Goal: Task Accomplishment & Management: Manage account settings

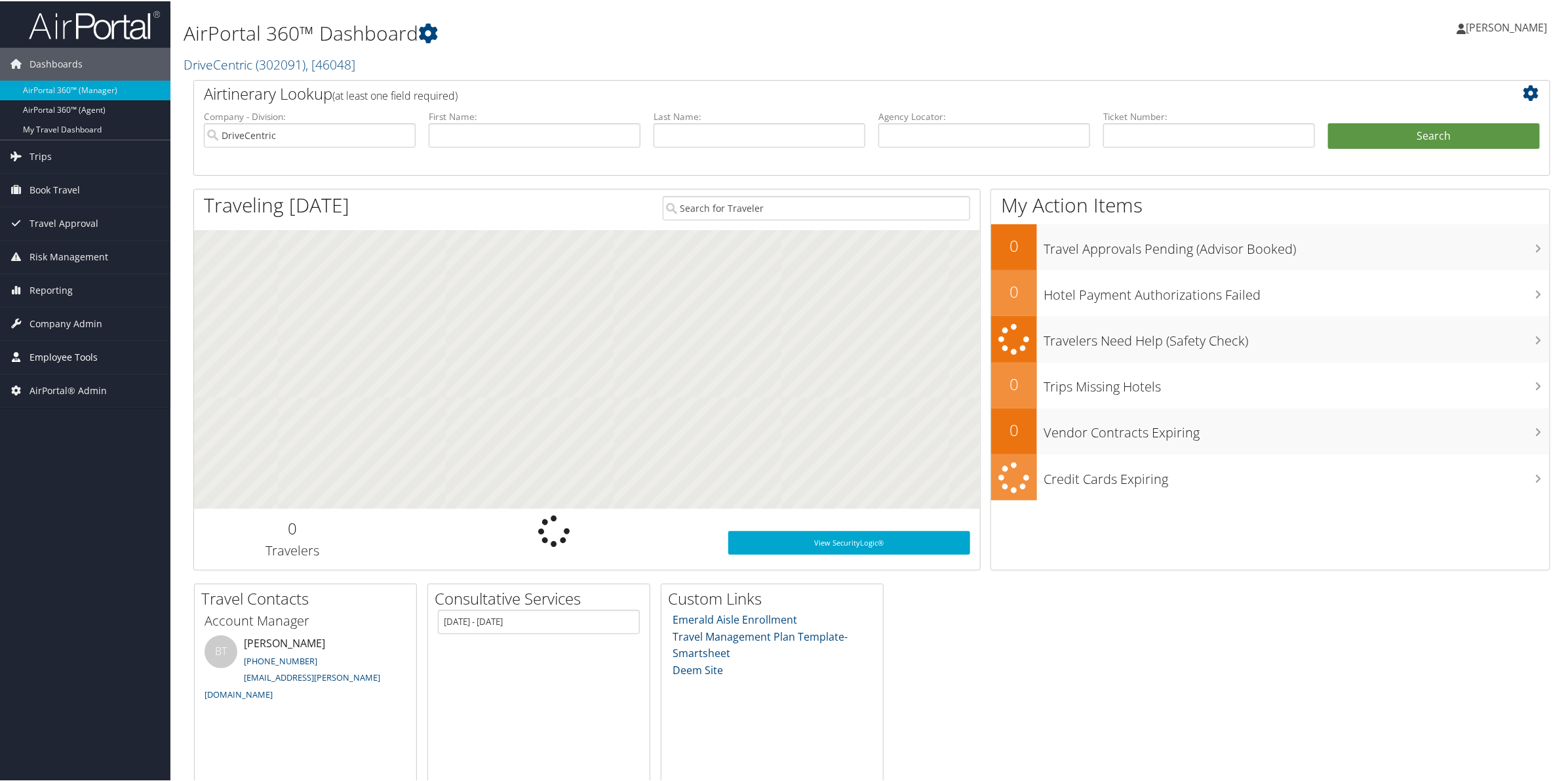
click at [44, 354] on span "Employee Tools" at bounding box center [64, 356] width 68 height 33
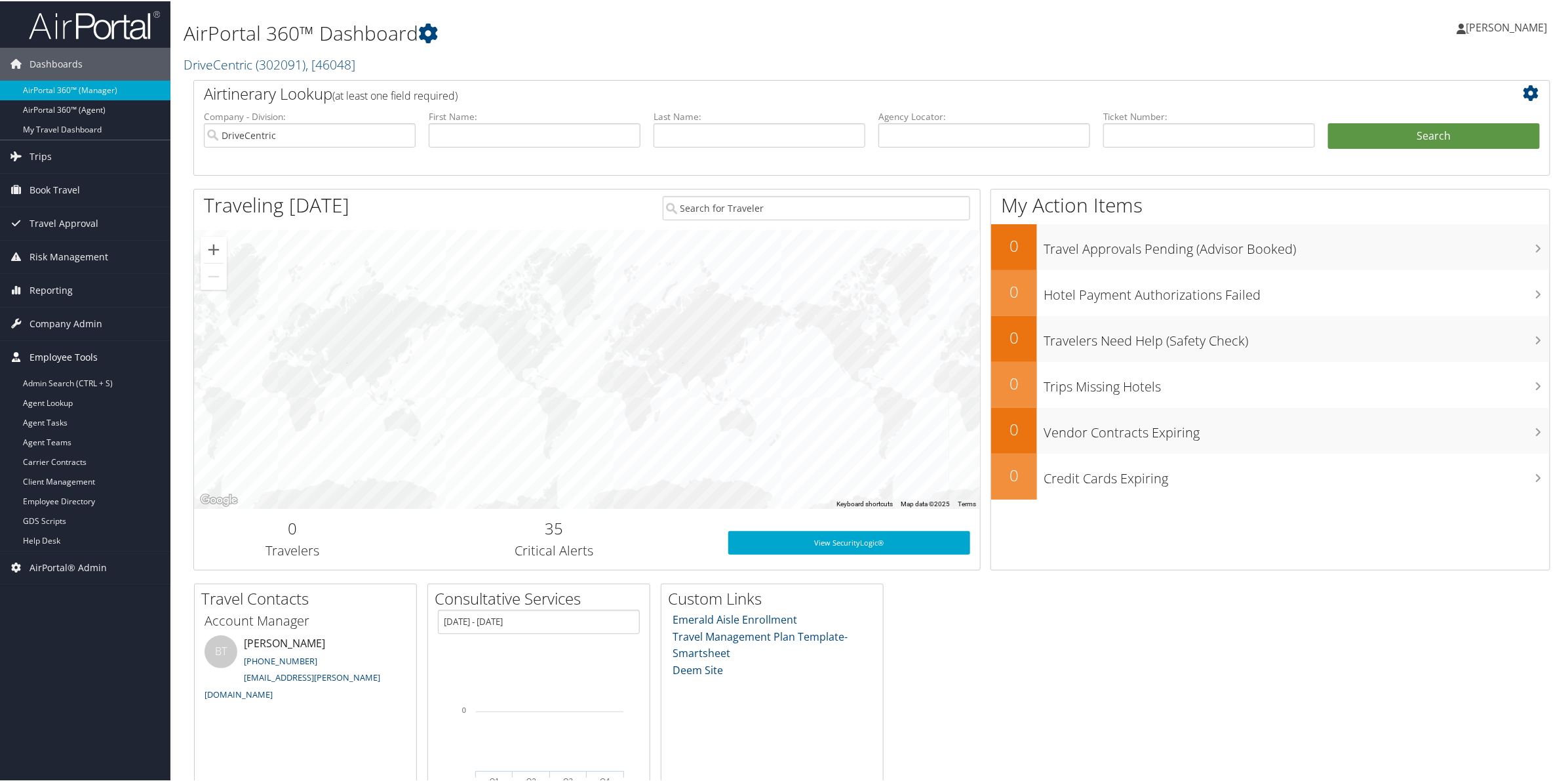
click at [66, 354] on span "Employee Tools" at bounding box center [64, 356] width 68 height 33
click at [73, 312] on span "Company Admin" at bounding box center [66, 323] width 73 height 33
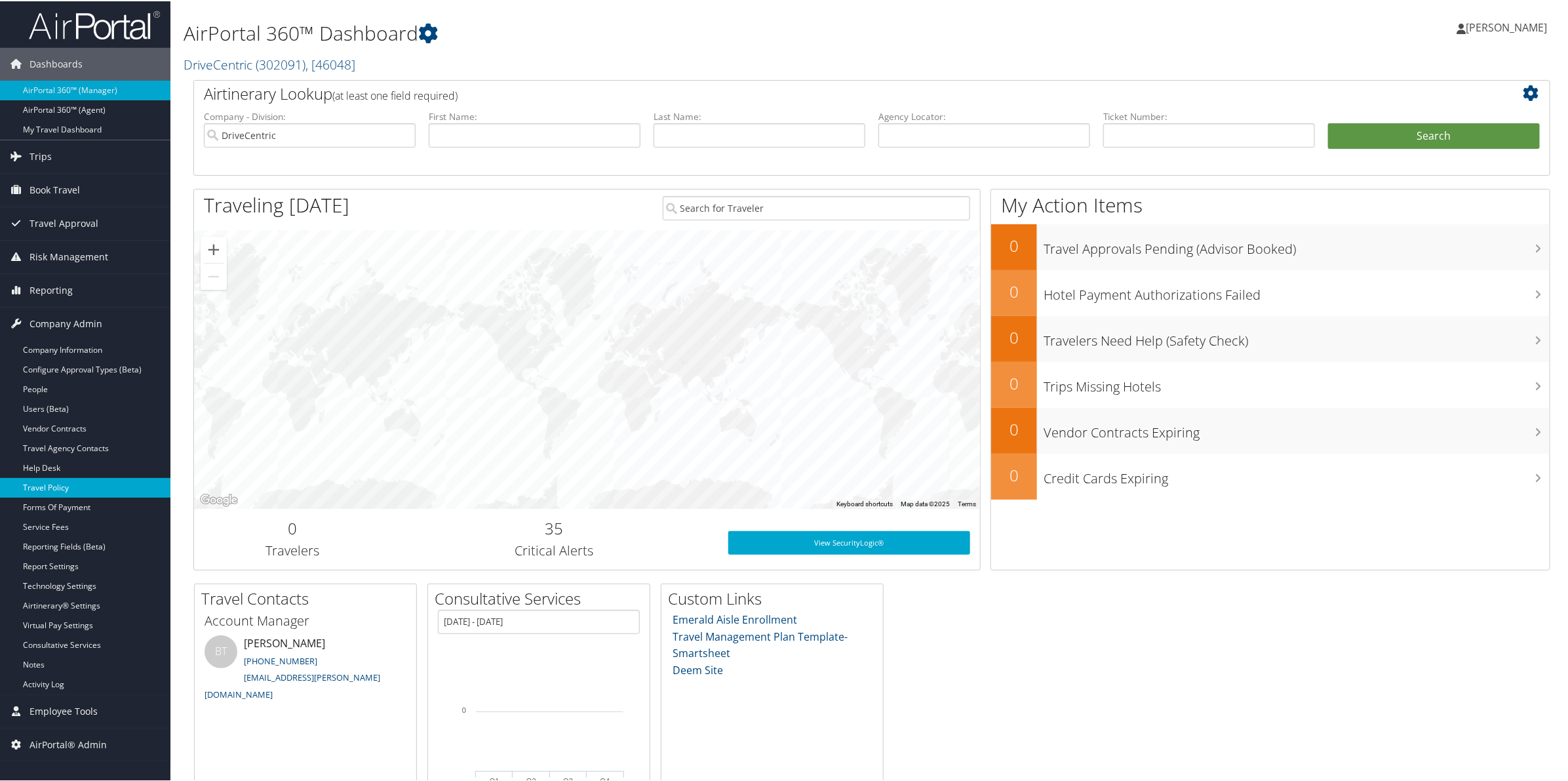
click at [79, 487] on link "Travel Policy" at bounding box center [85, 486] width 171 height 20
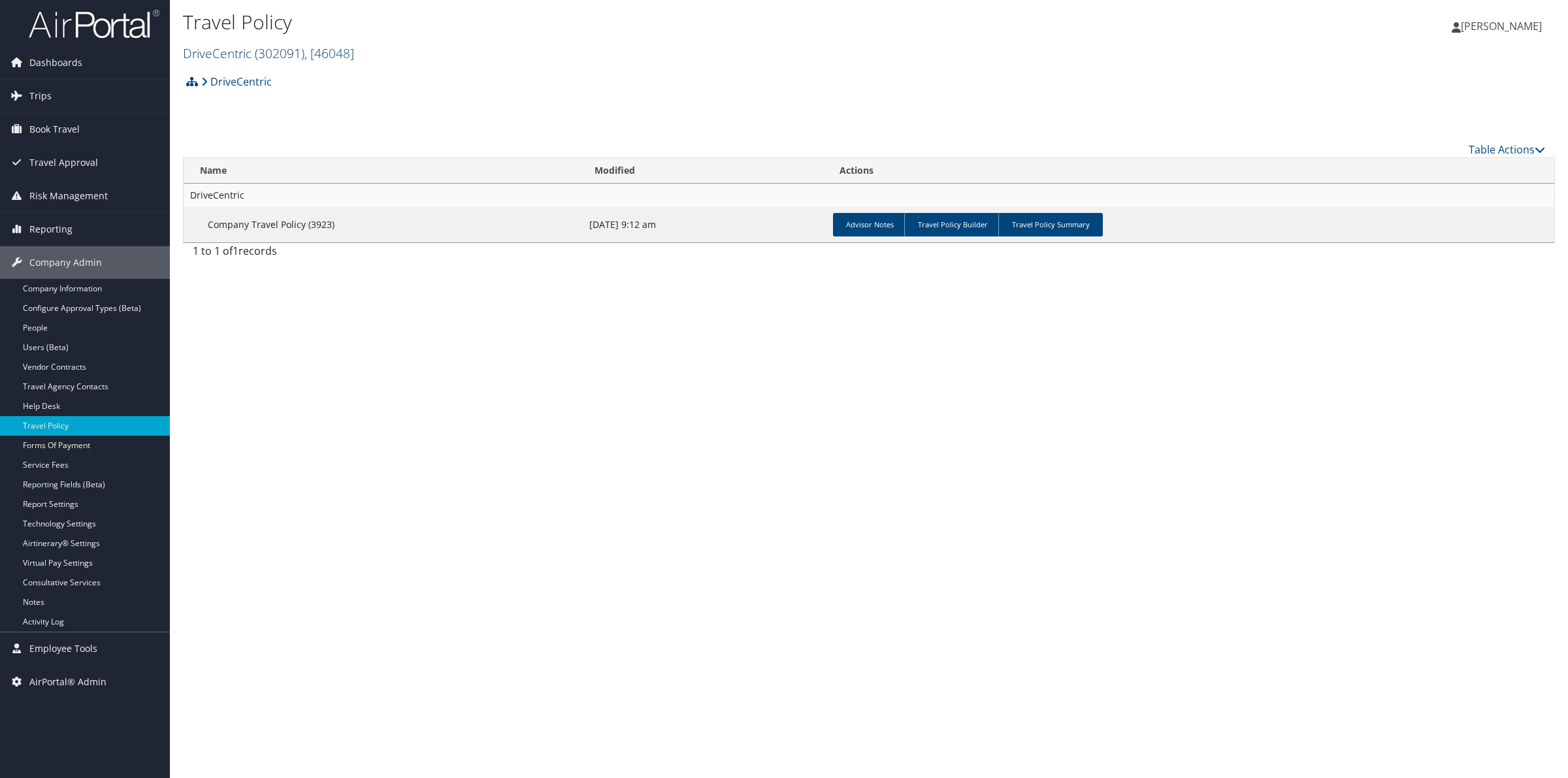
click at [249, 56] on link "DriveCentric ( 302091 ) , [ 46048 ]" at bounding box center [268, 53] width 171 height 18
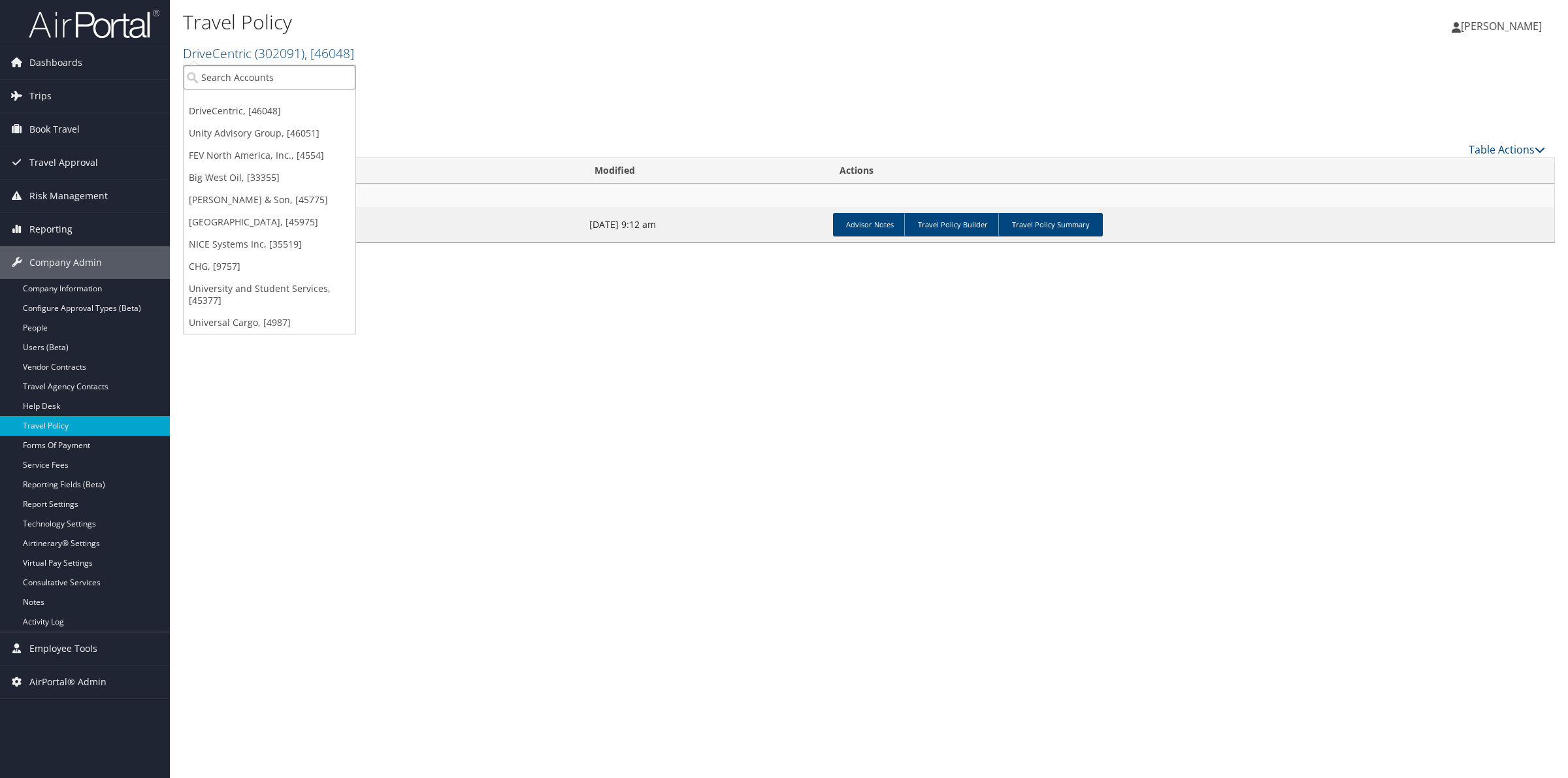
click at [244, 73] on input "search" at bounding box center [269, 77] width 172 height 25
type input "unity"
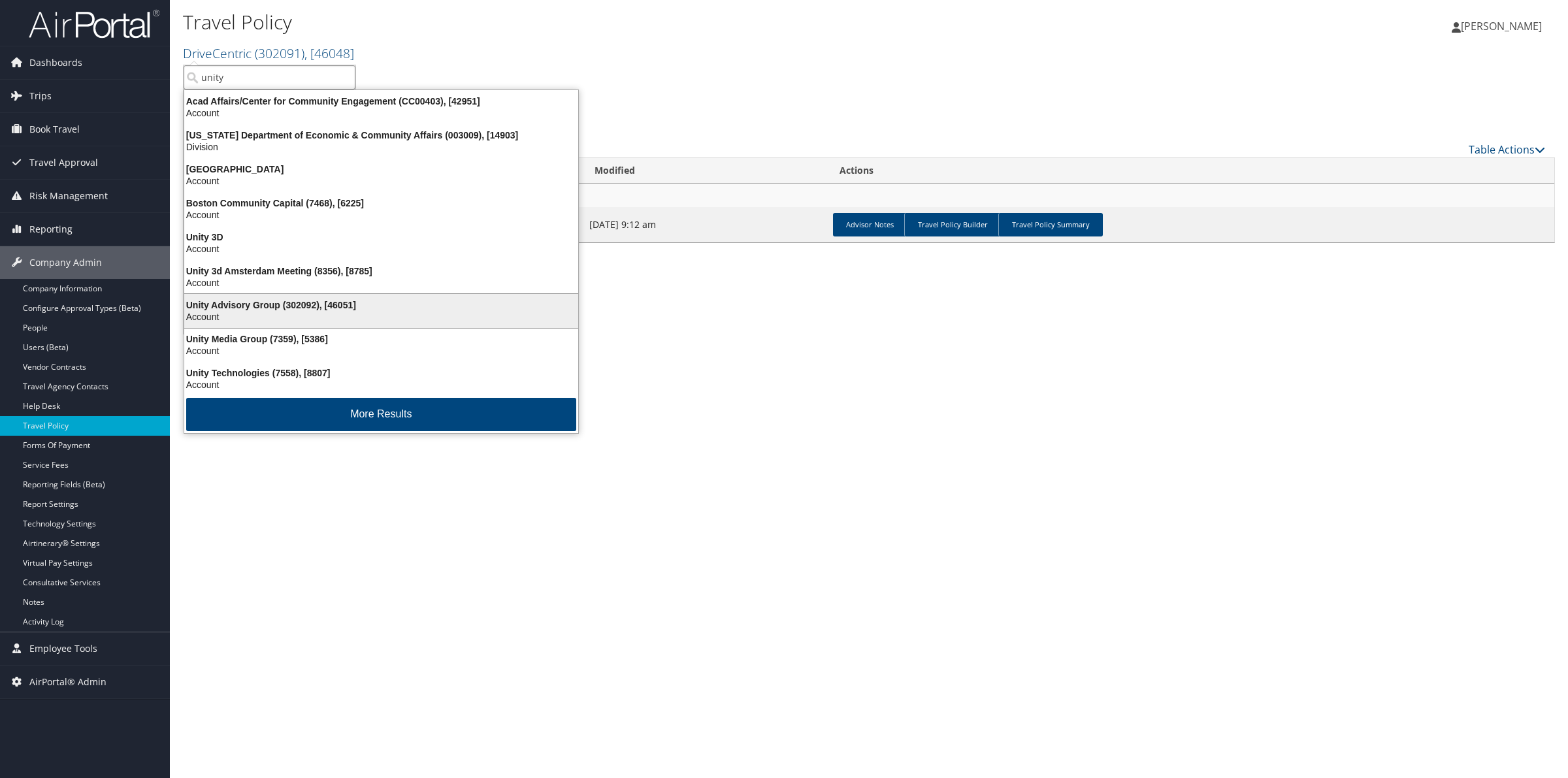
click at [259, 302] on div "Unity Advisory Group (302092), [46051]" at bounding box center [381, 305] width 410 height 12
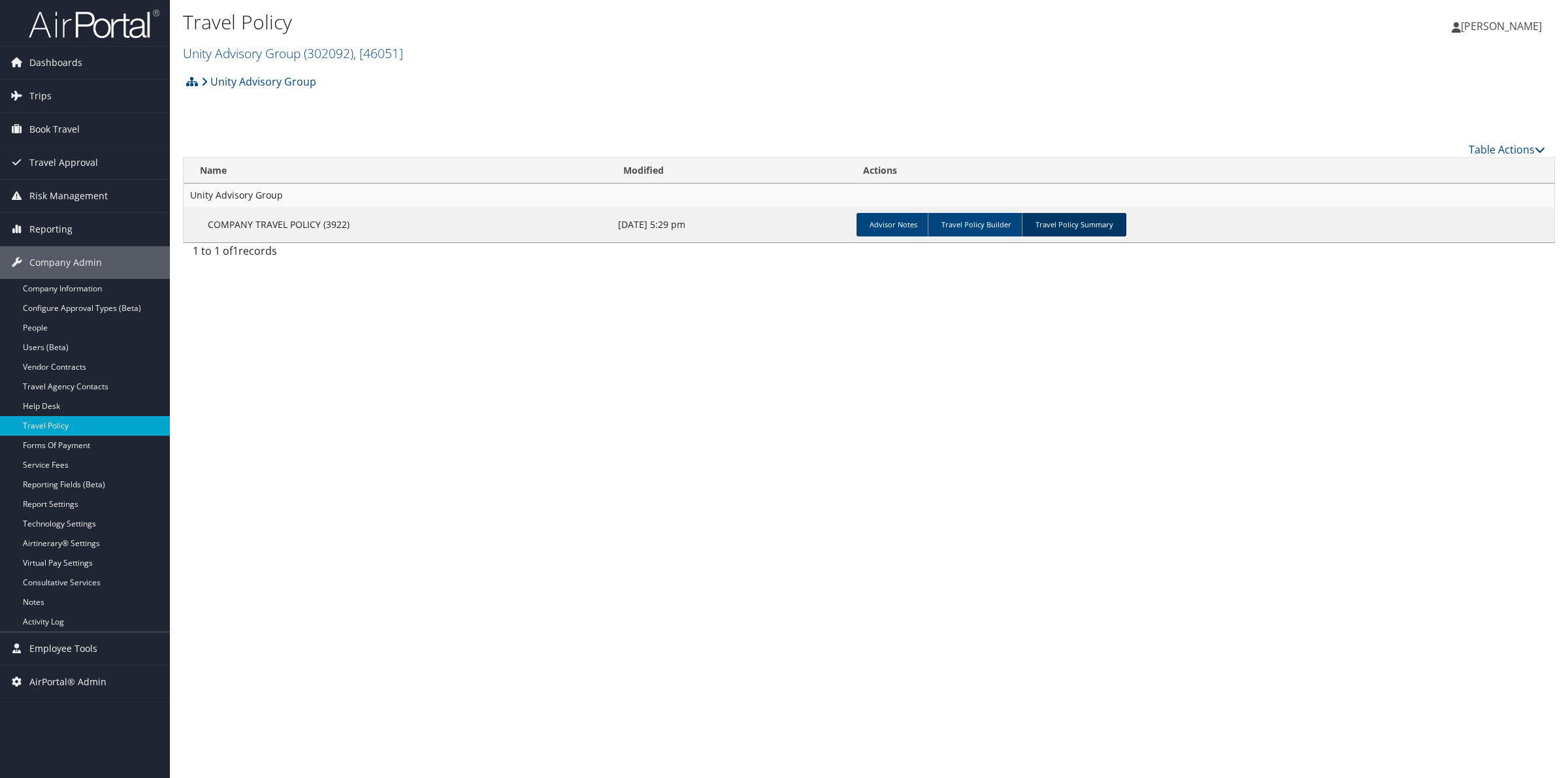
click at [1043, 219] on link "Travel Policy Summary" at bounding box center [1075, 225] width 105 height 24
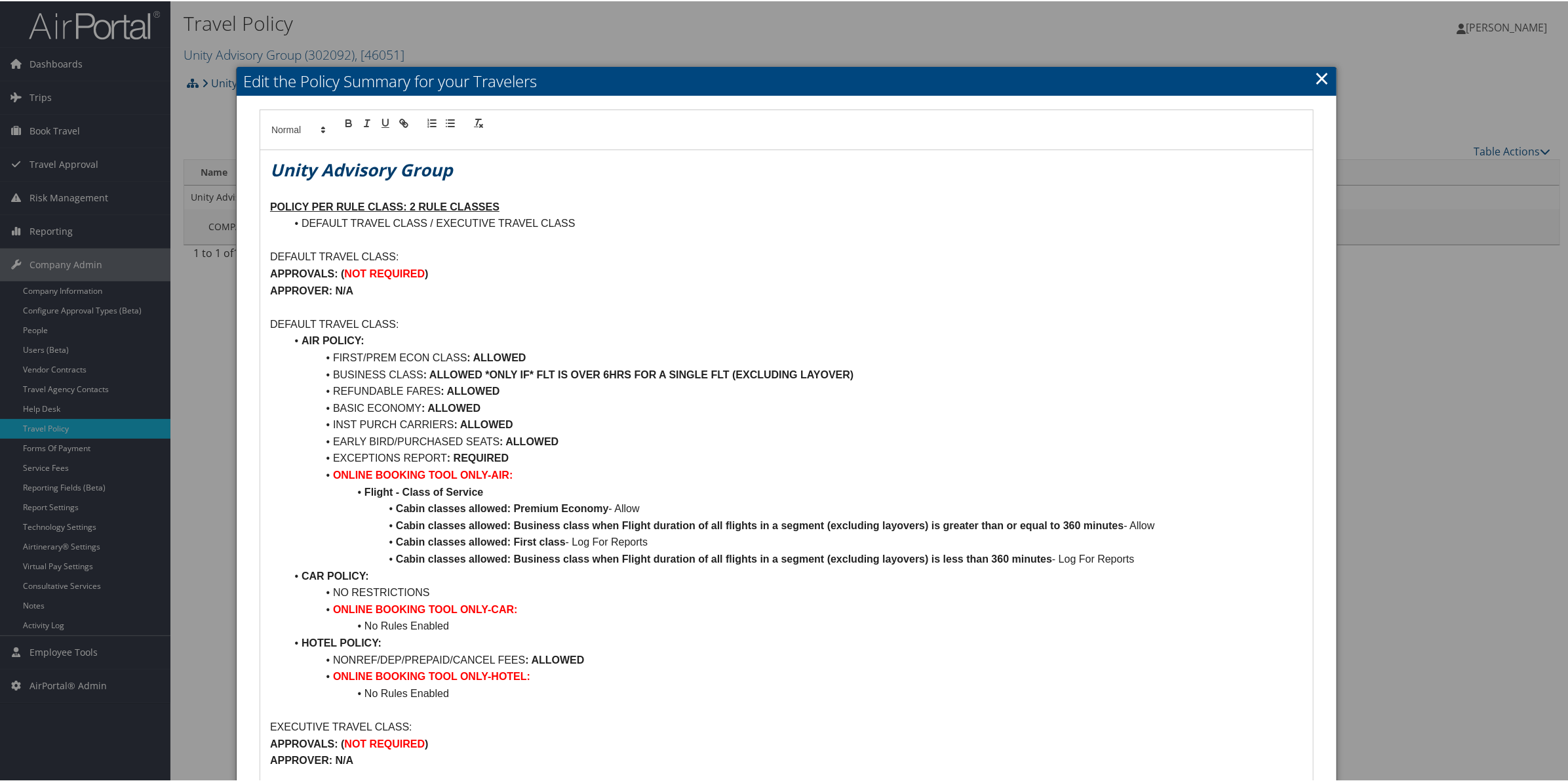
drag, startPoint x: 1316, startPoint y: 70, endPoint x: 861, endPoint y: 141, distance: 460.5
click at [1314, 70] on link "×" at bounding box center [1322, 76] width 15 height 26
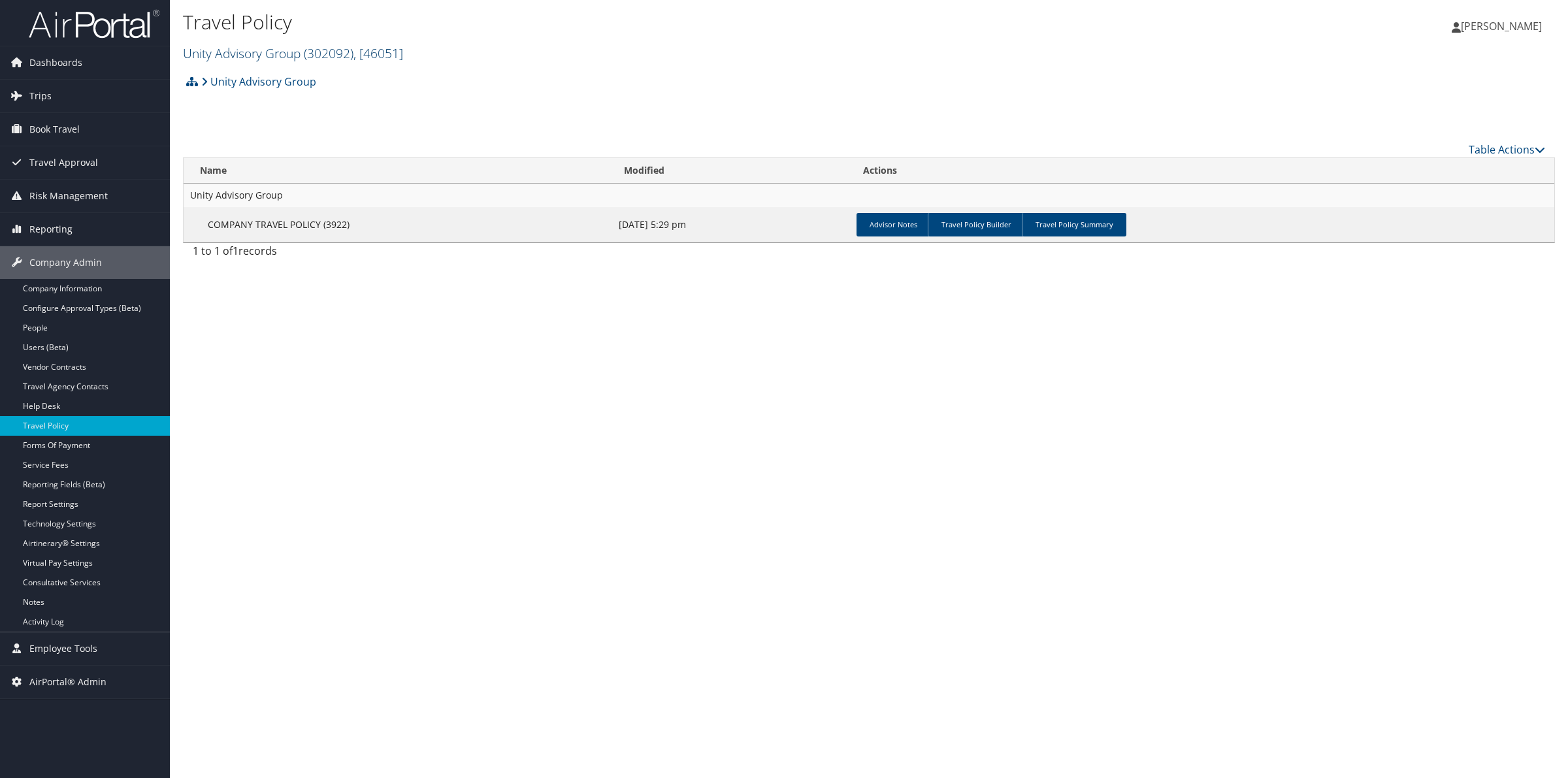
click at [260, 53] on link "Unity Advisory Group ( 302092 ) , [ 46051 ]" at bounding box center [293, 53] width 220 height 18
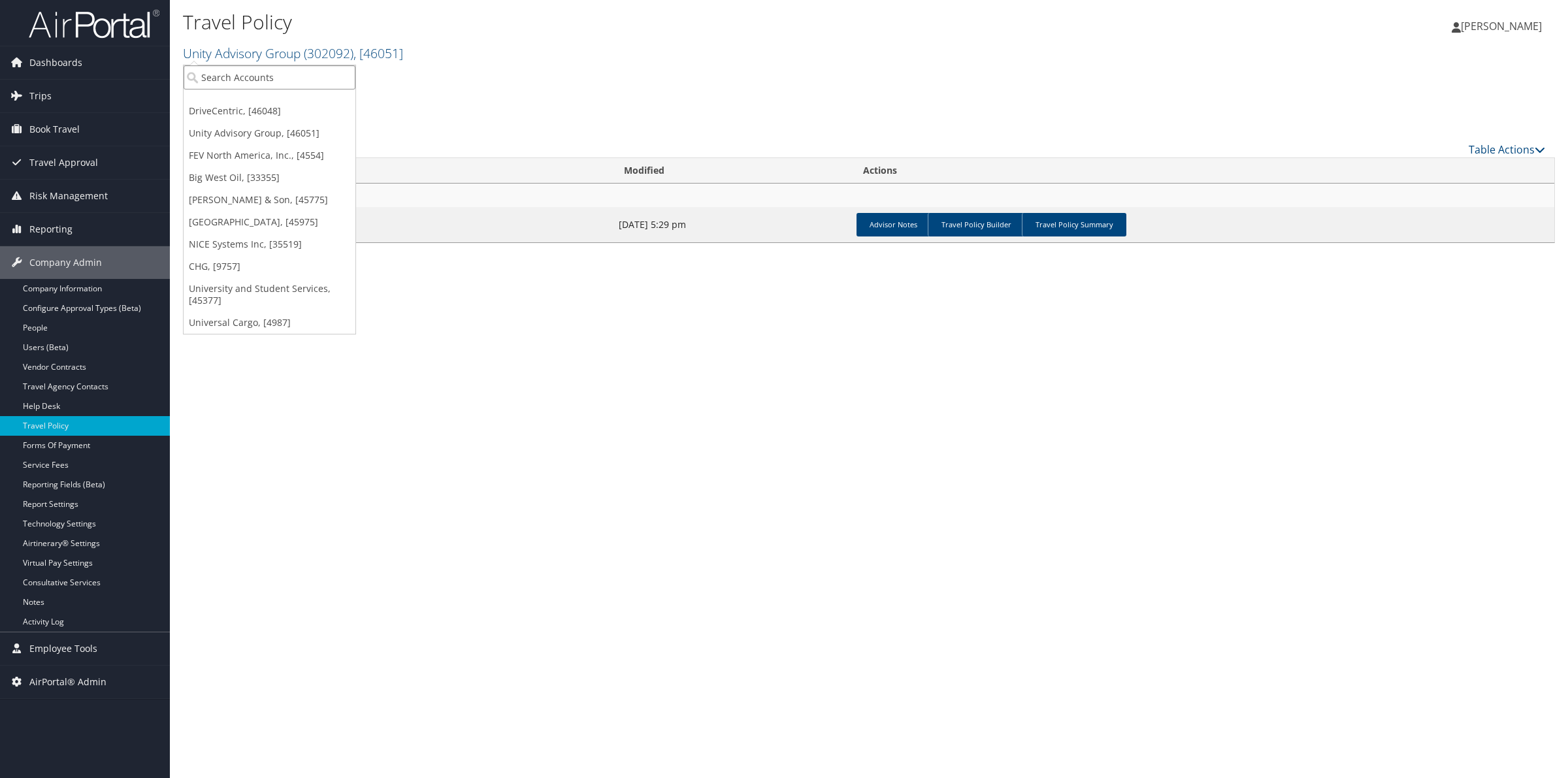
click at [221, 80] on input "search" at bounding box center [269, 77] width 172 height 25
type input "301463"
click at [235, 101] on div "University of Southern California (USC) (301463), [31161]" at bounding box center [339, 101] width 327 height 12
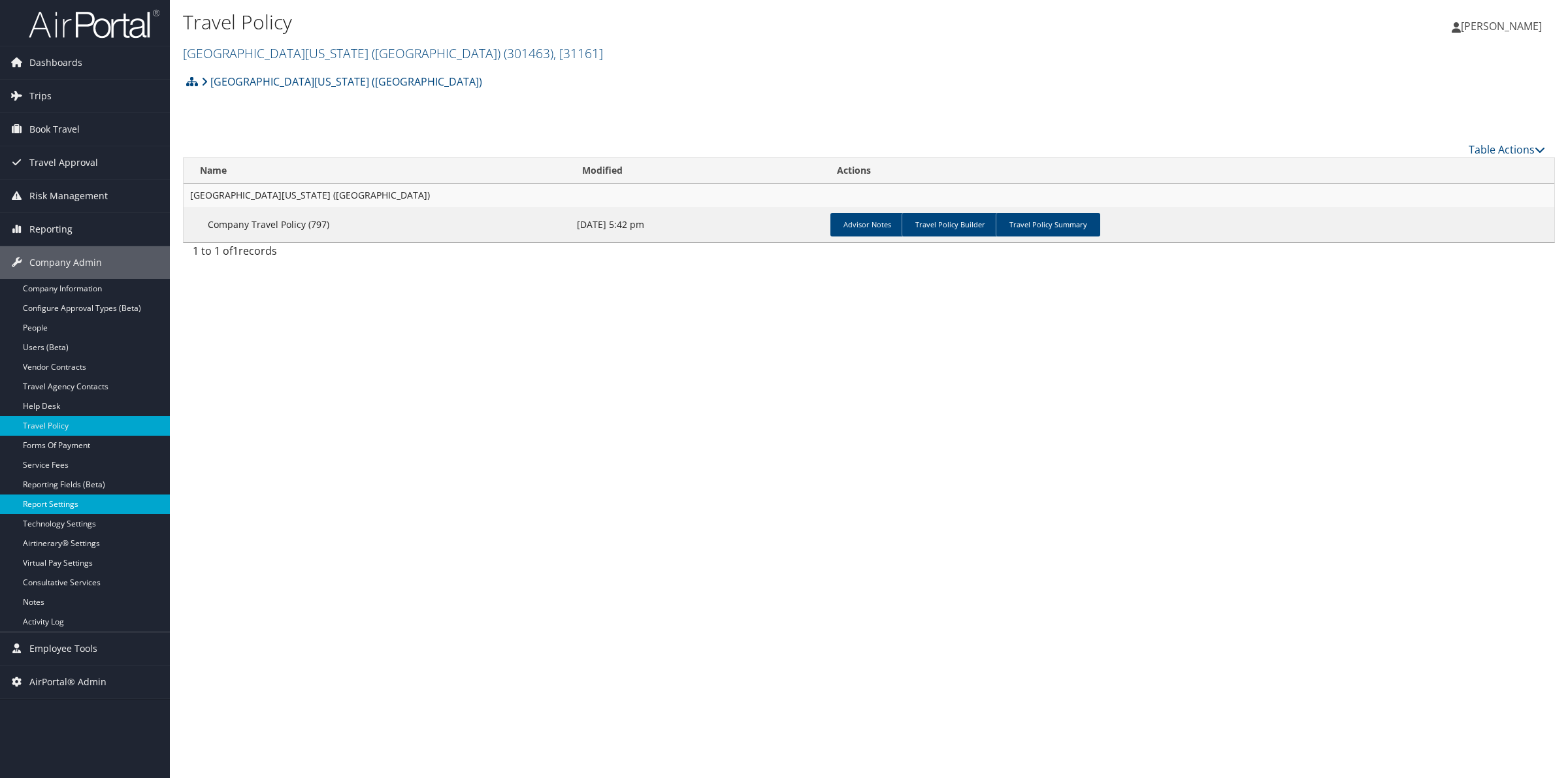
click at [56, 503] on link "Report Settings" at bounding box center [85, 504] width 170 height 19
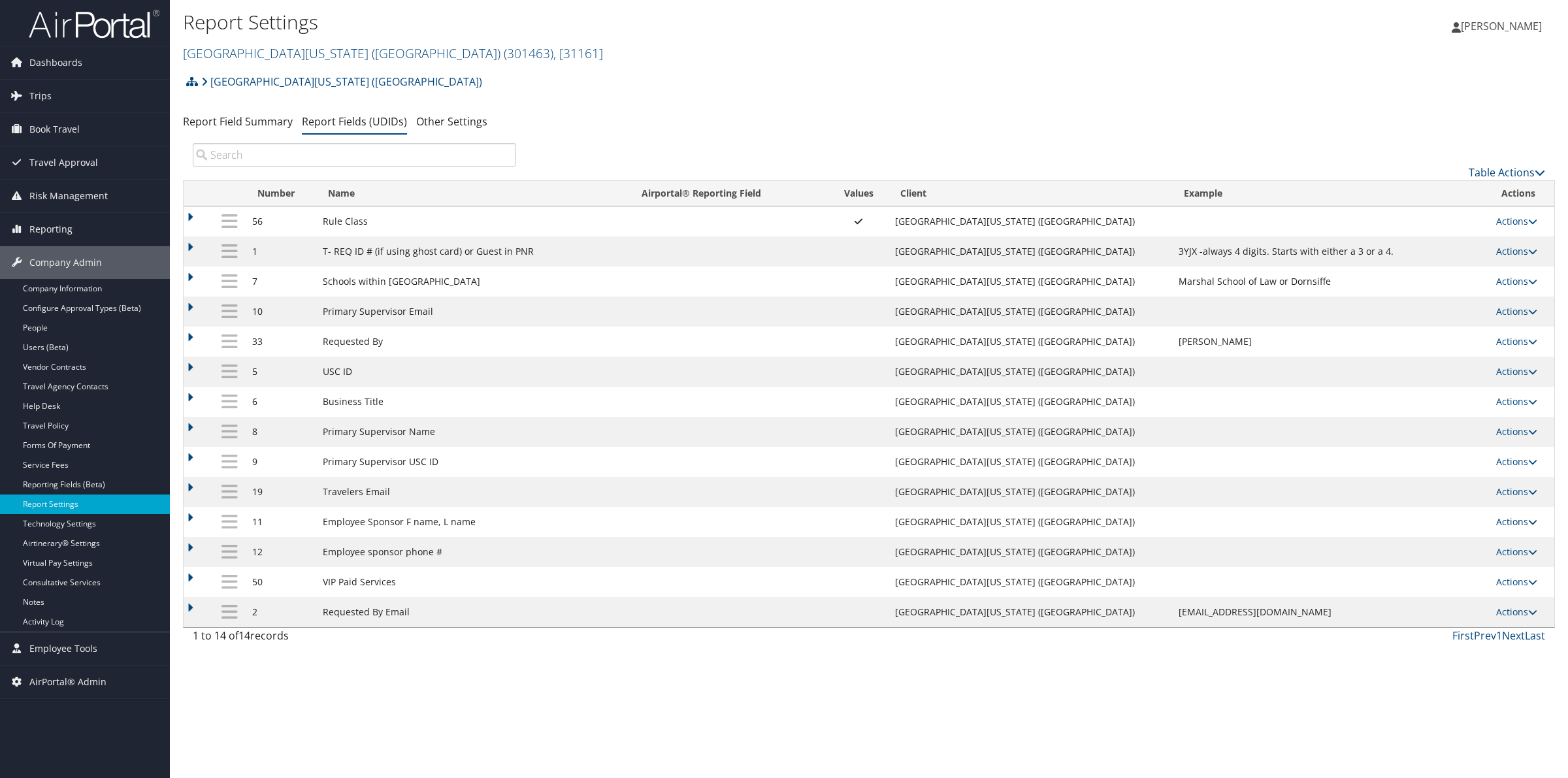
click at [1521, 520] on link "Actions" at bounding box center [1516, 521] width 41 height 13
click at [1499, 540] on link "Update Report Field Values" at bounding box center [1465, 541] width 141 height 22
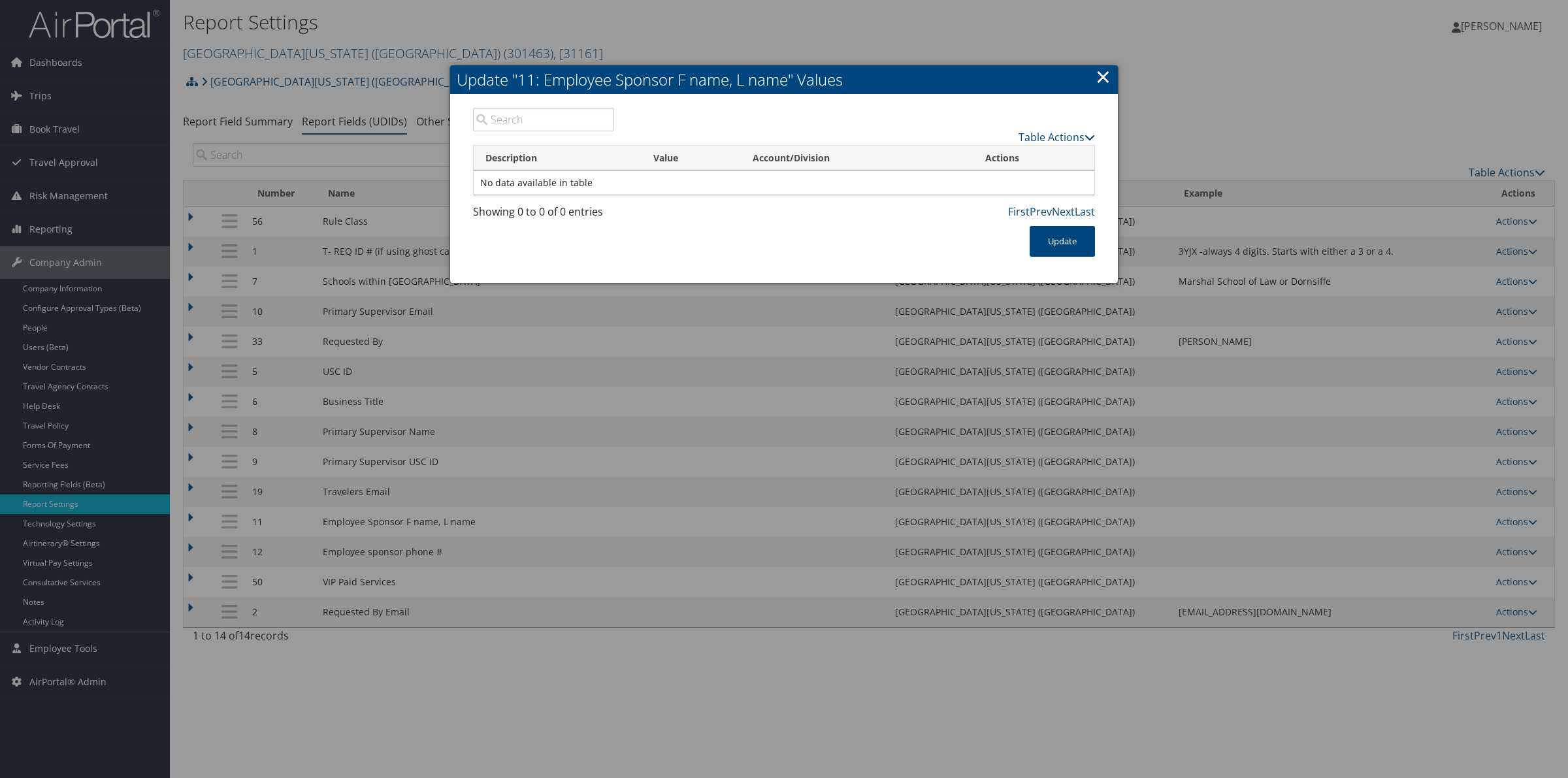
click at [1109, 82] on link "×" at bounding box center [1103, 76] width 15 height 26
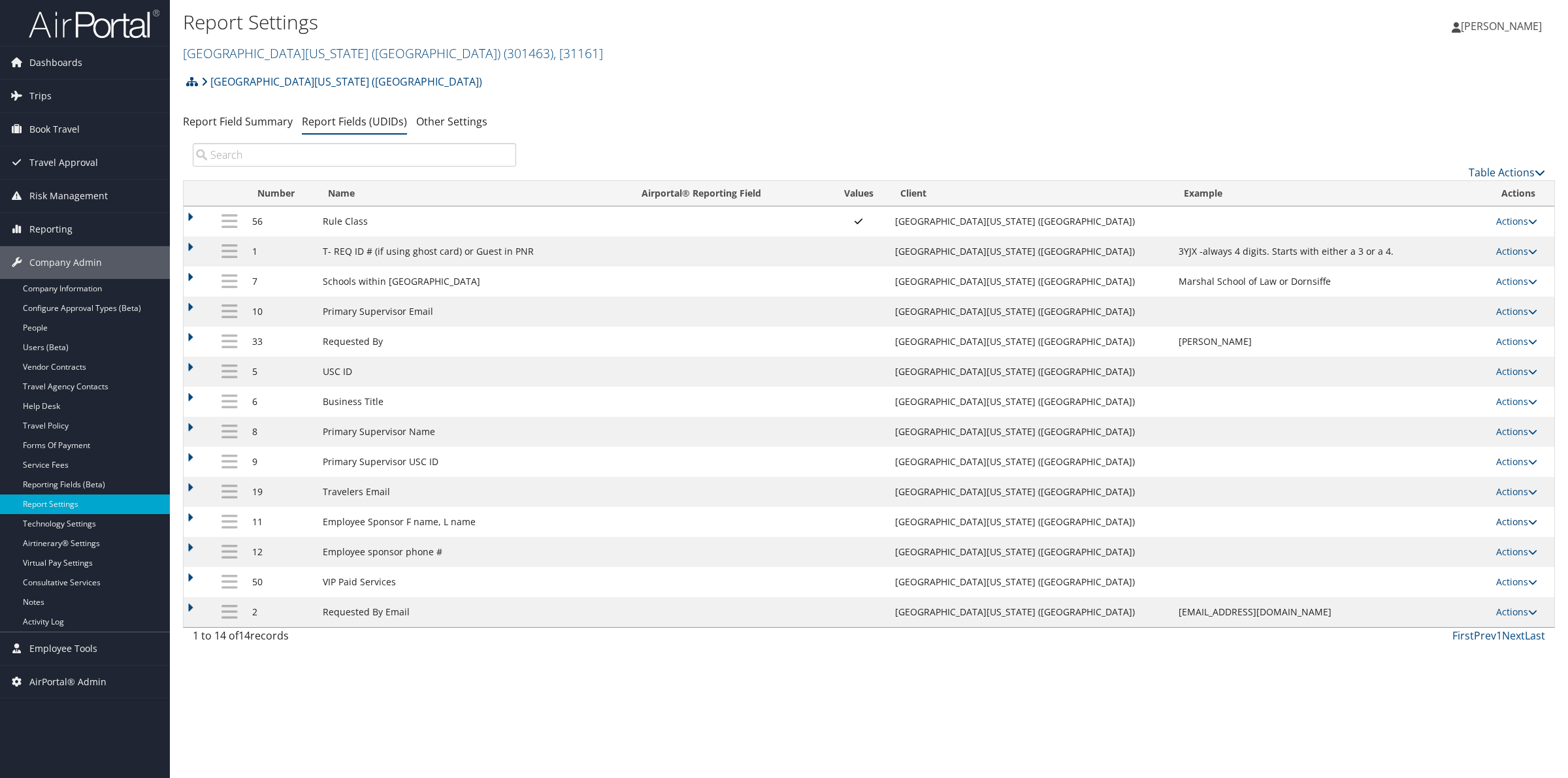
click at [1533, 520] on icon at bounding box center [1532, 522] width 9 height 9
click at [1461, 584] on link "Edit" at bounding box center [1465, 586] width 141 height 22
select select "guest"
select select "trip"
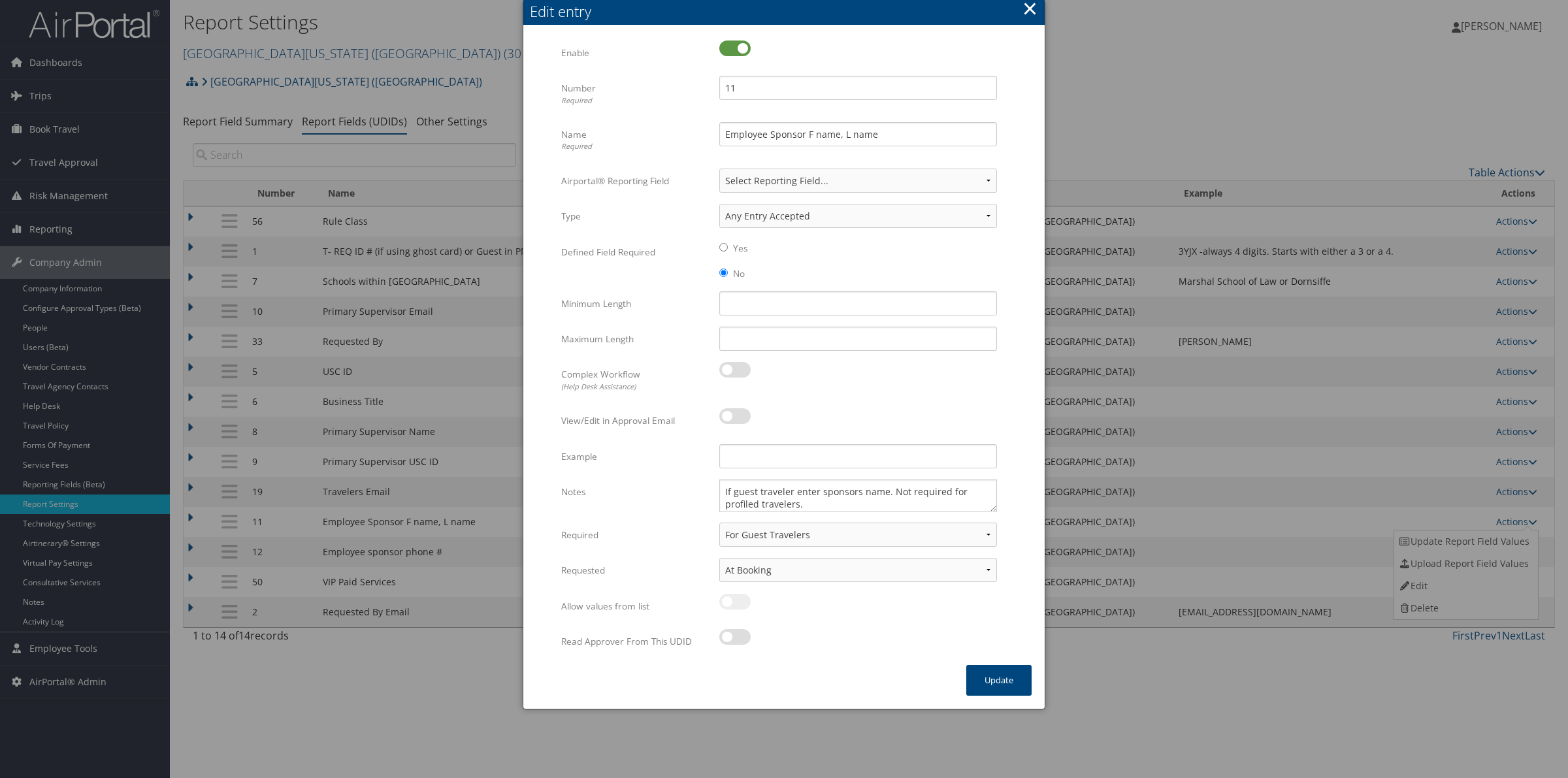
click at [1030, 7] on button "×" at bounding box center [1030, 8] width 15 height 26
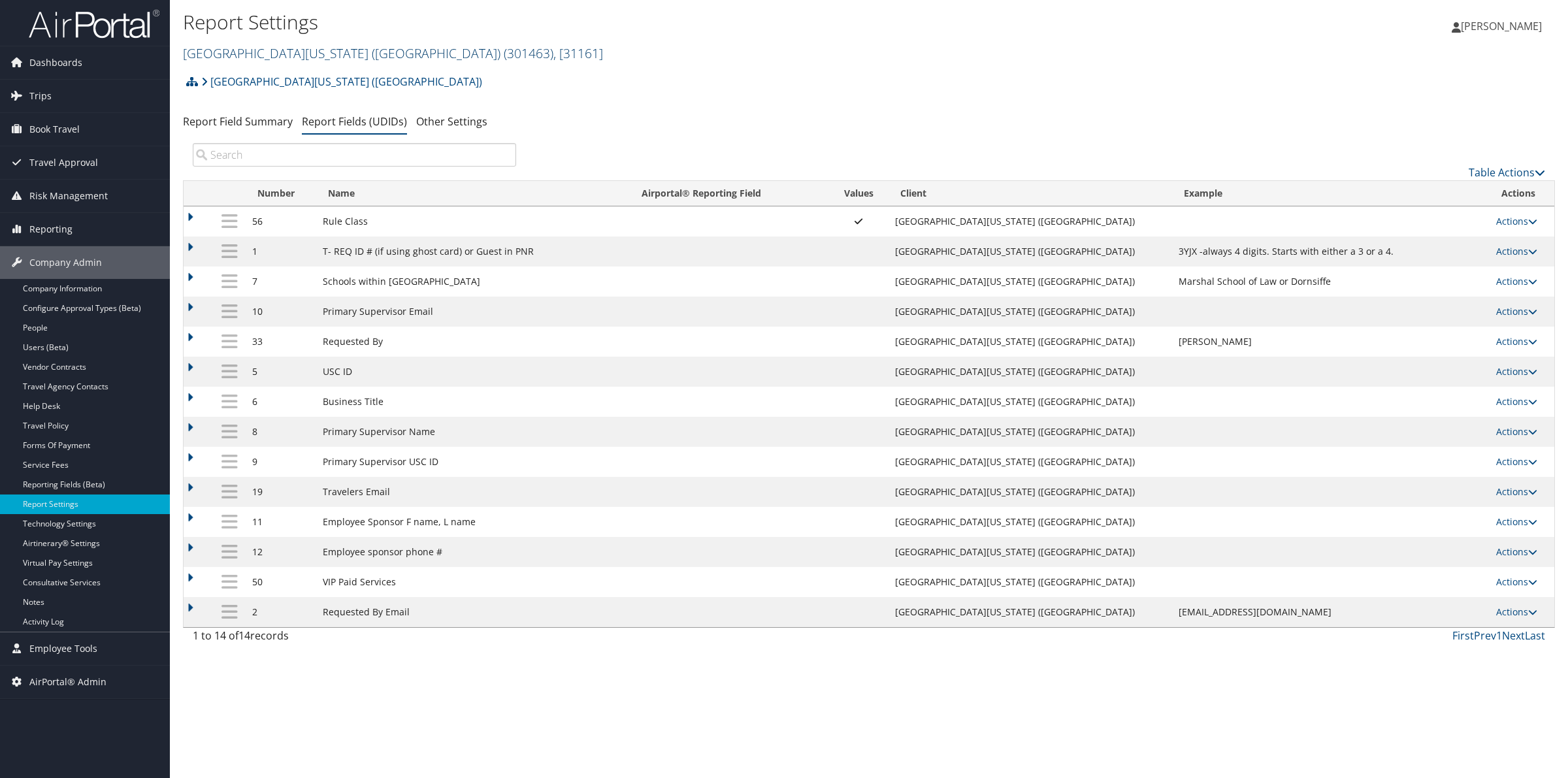
click at [337, 50] on link "University of Southern California (USC) ( 301463 ) , [ 31161 ]" at bounding box center [393, 53] width 421 height 18
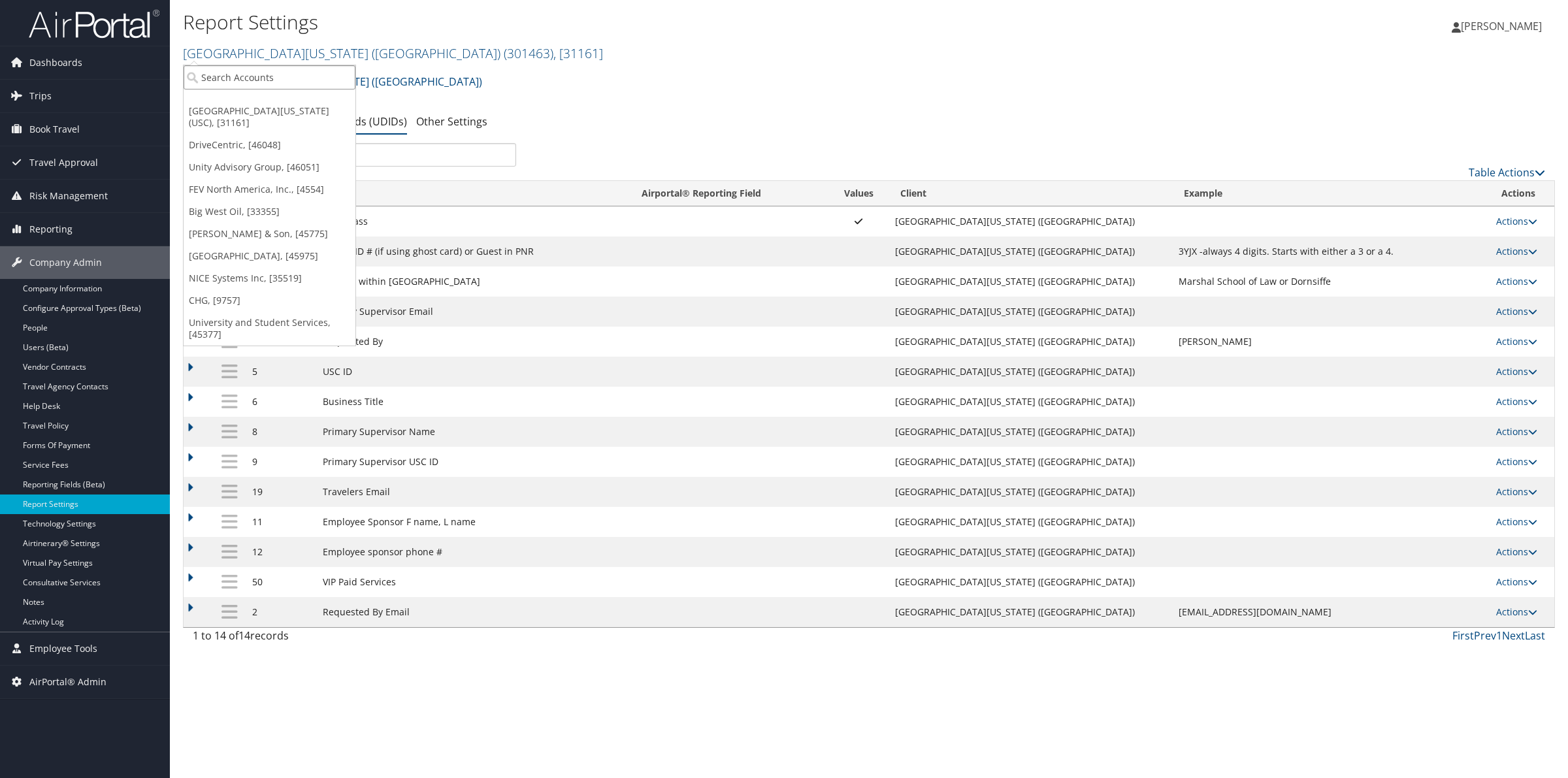
click at [325, 83] on input "search" at bounding box center [269, 77] width 172 height 25
type input "301776"
click at [283, 109] on div "Account" at bounding box center [278, 113] width 203 height 12
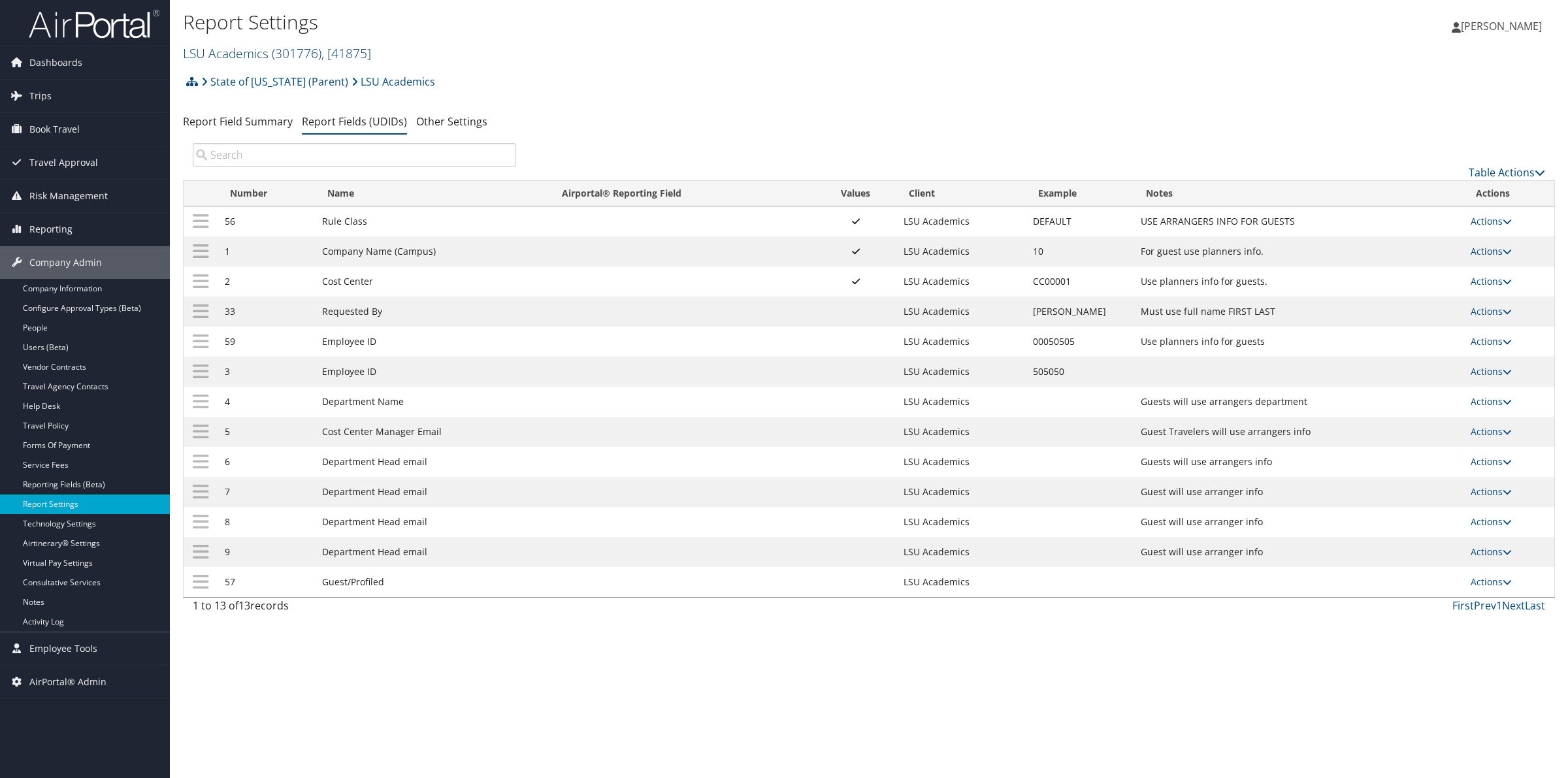
click at [240, 58] on link "LSU Academics ( 301776 ) , [ 41875 ]" at bounding box center [277, 53] width 188 height 18
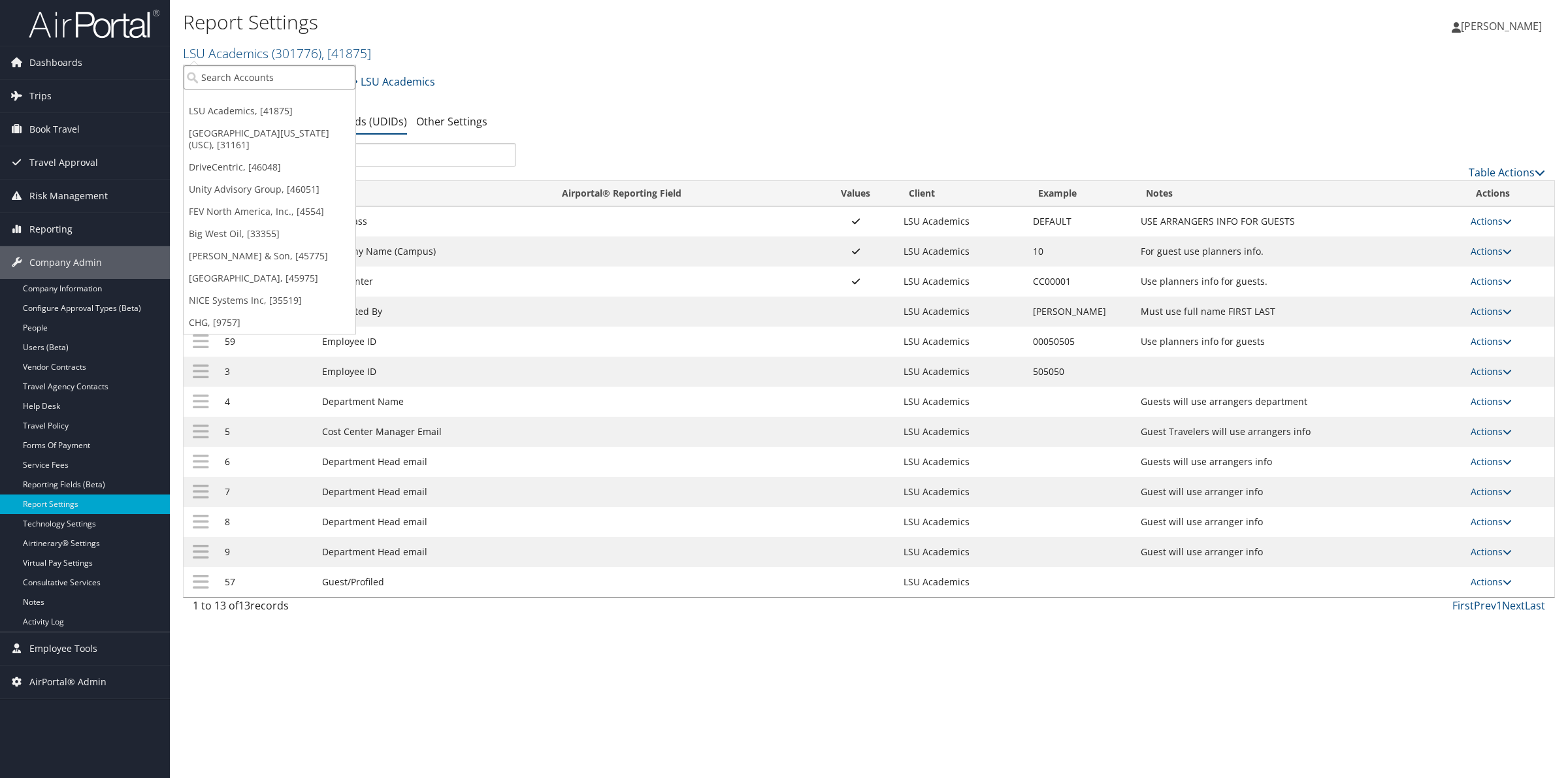
click at [240, 82] on input "search" at bounding box center [269, 77] width 172 height 25
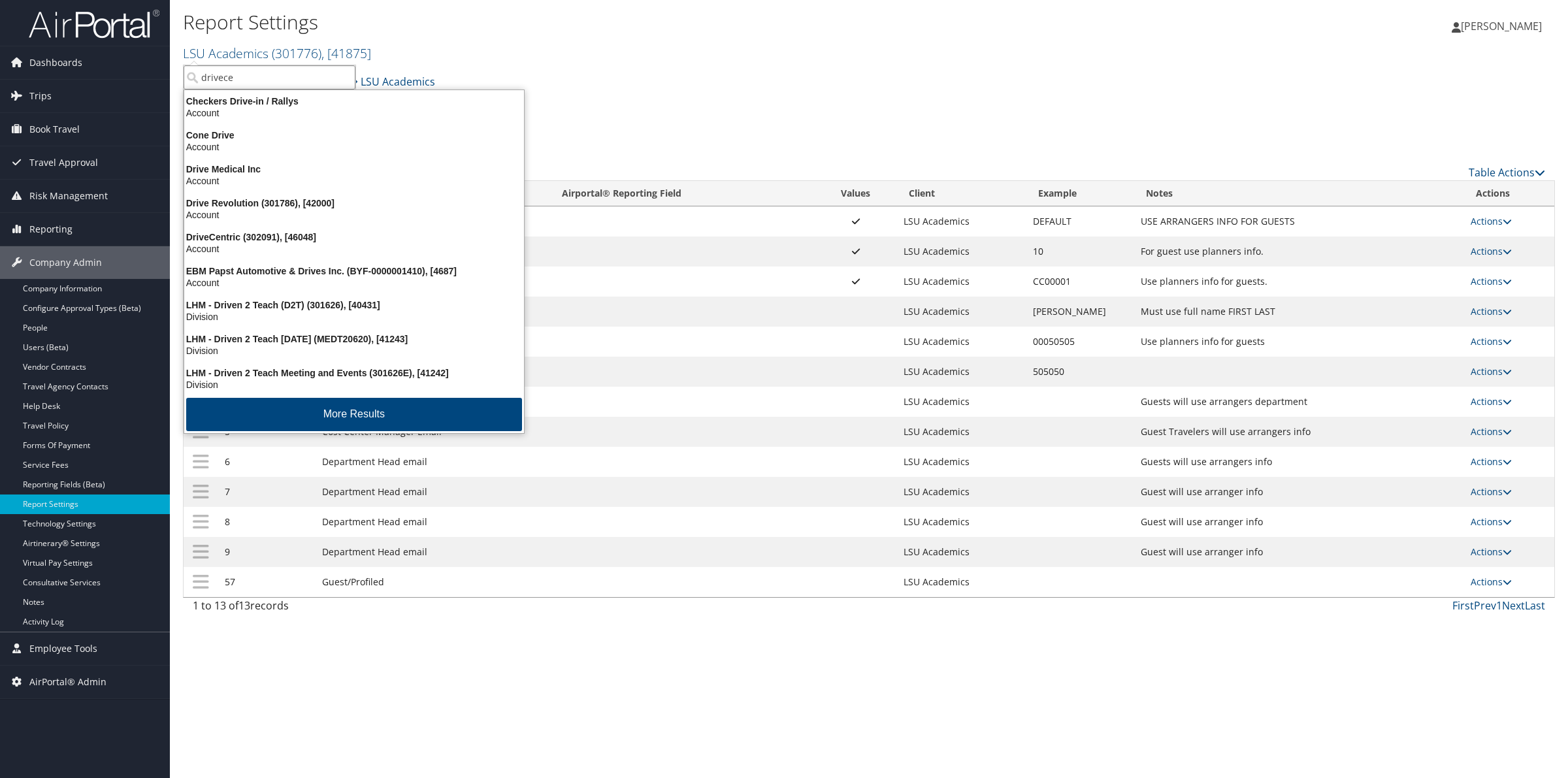
type input "drivecen"
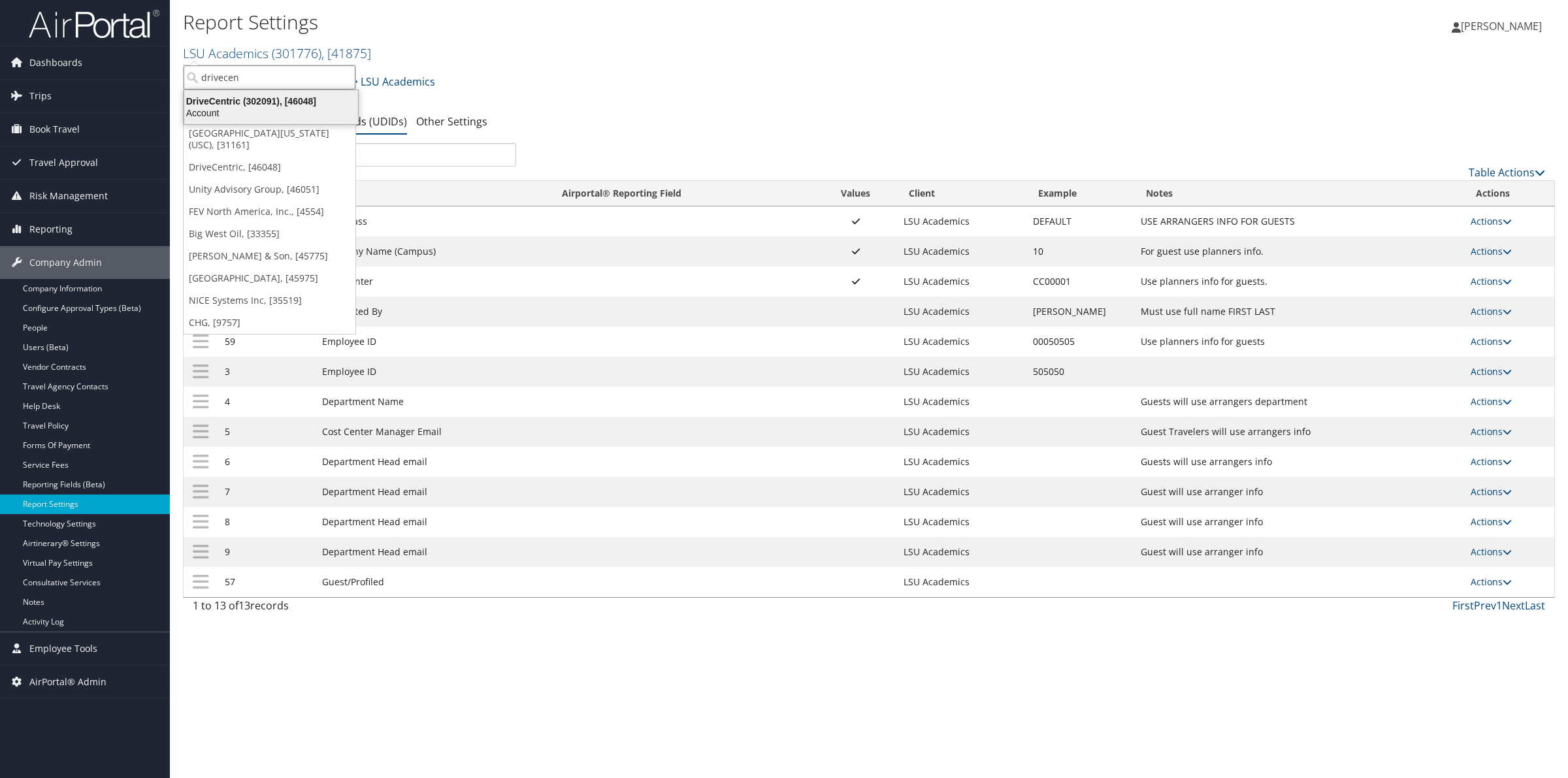
click at [209, 107] on div "Account" at bounding box center [271, 113] width 190 height 12
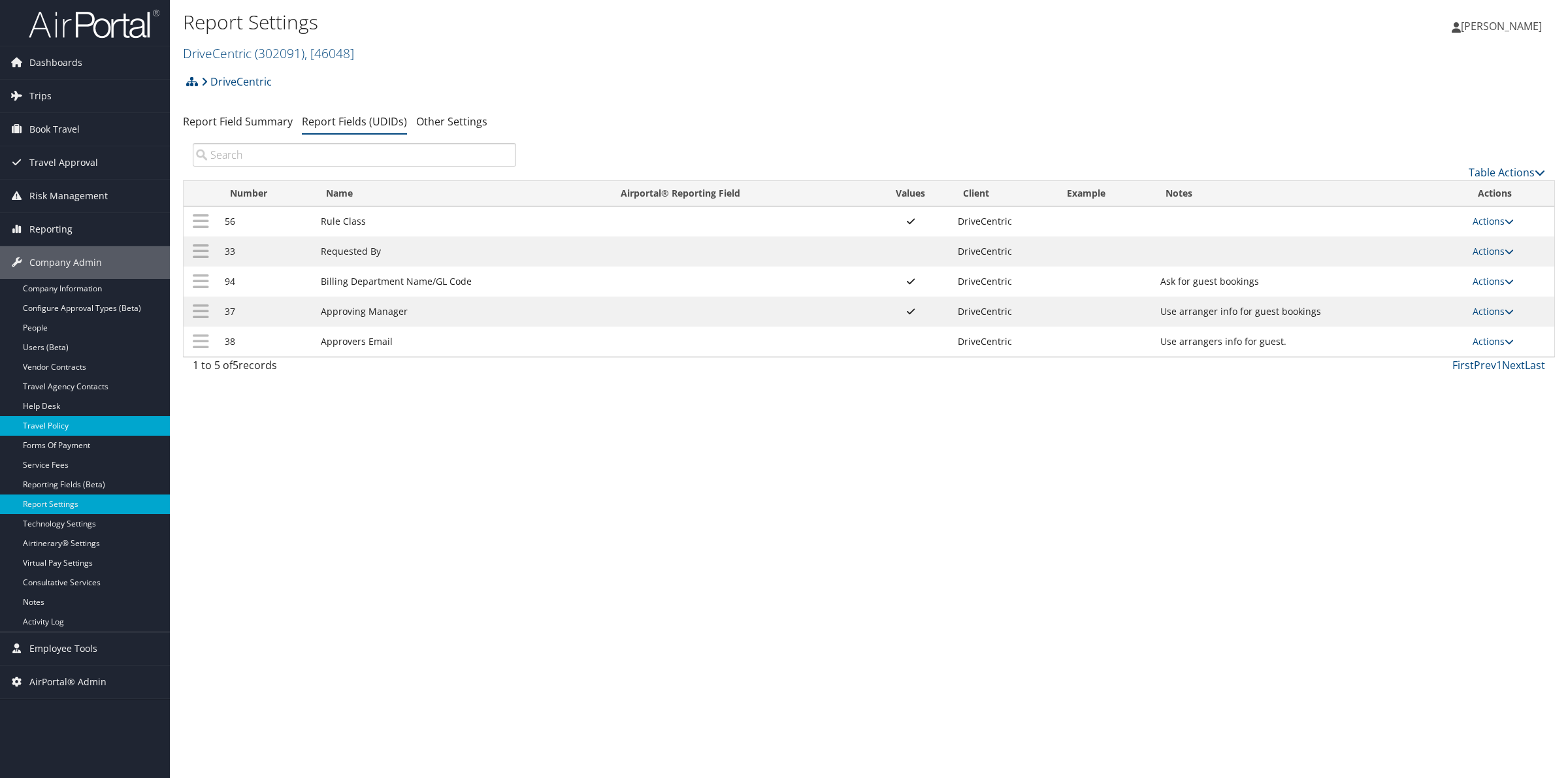
click at [75, 425] on link "Travel Policy" at bounding box center [85, 425] width 170 height 19
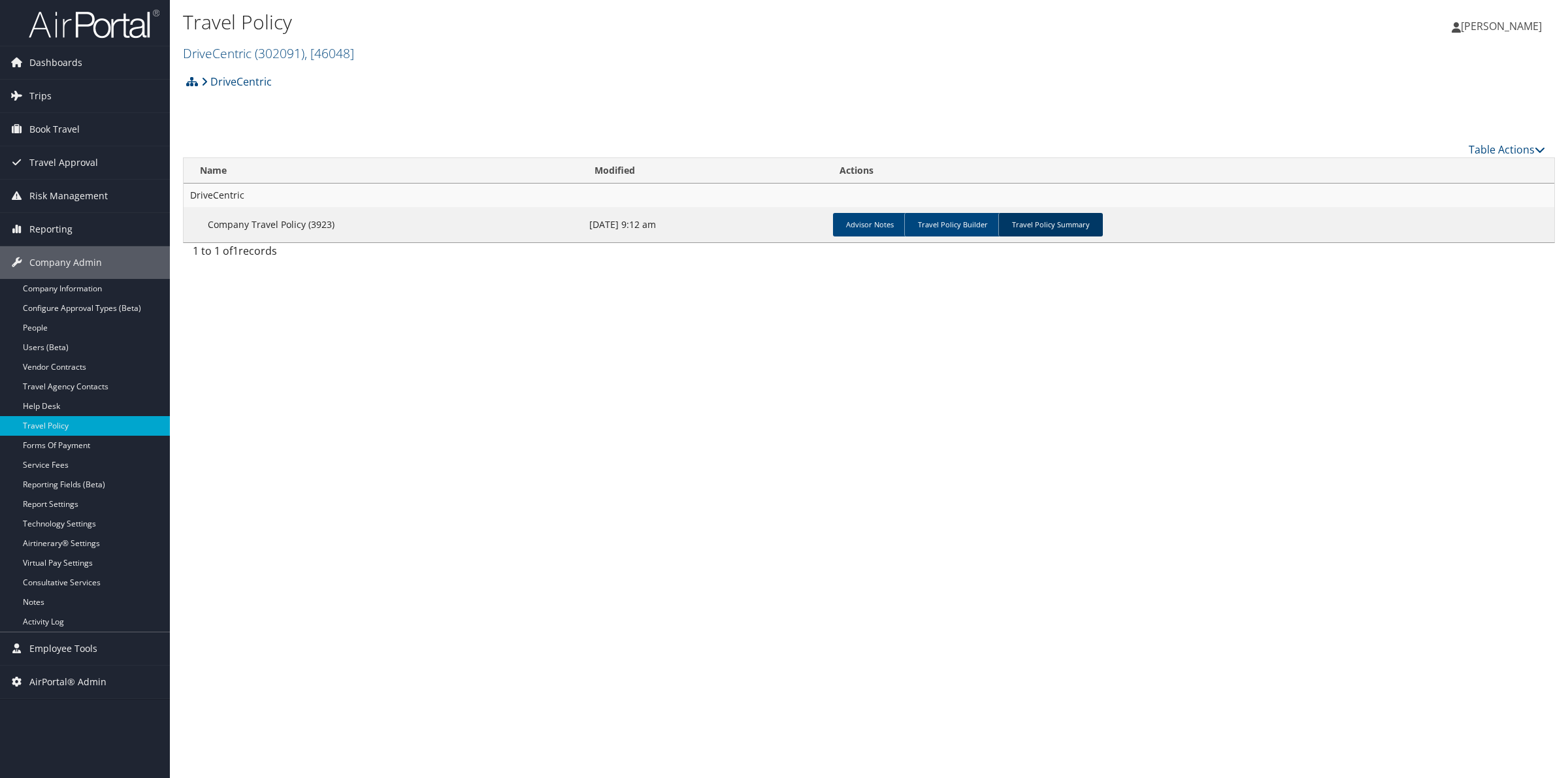
click at [1041, 216] on link "Travel Policy Summary" at bounding box center [1051, 225] width 105 height 24
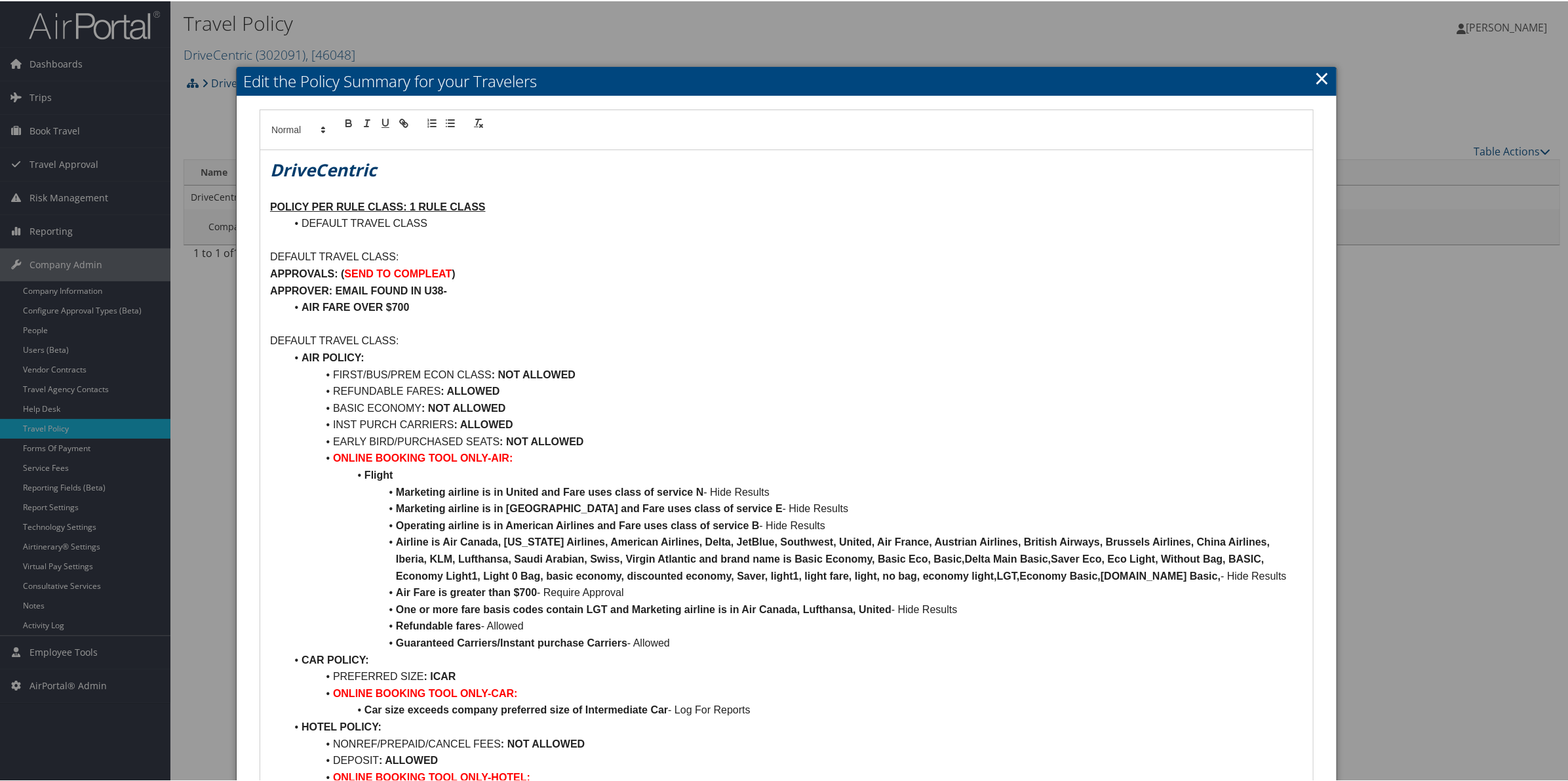
click at [1314, 76] on link "×" at bounding box center [1322, 76] width 15 height 26
